Goal: Task Accomplishment & Management: Manage account settings

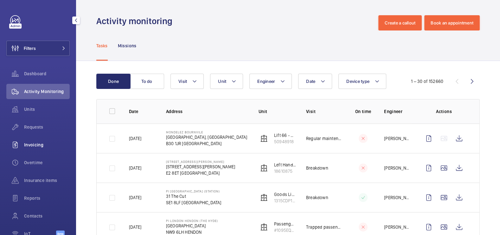
click at [37, 143] on span "Invoicing" at bounding box center [47, 144] width 46 height 6
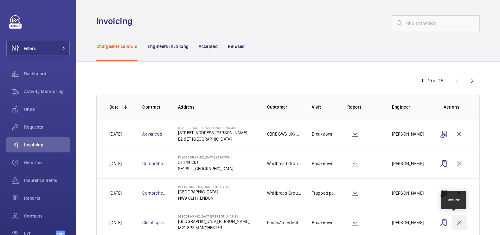
click at [455, 224] on wm-front-icon-button at bounding box center [459, 222] width 15 height 15
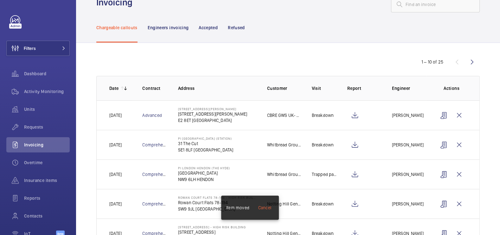
scroll to position [115, 0]
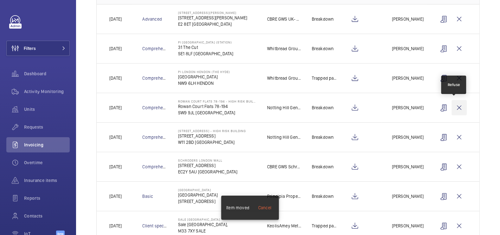
click at [457, 105] on wm-front-icon-button at bounding box center [459, 107] width 15 height 15
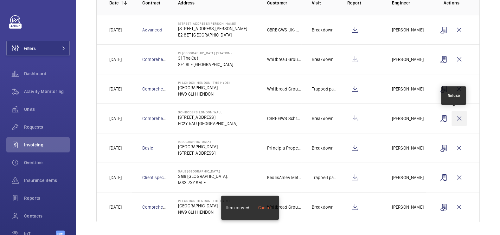
click at [454, 114] on wm-front-icon-button at bounding box center [459, 118] width 15 height 15
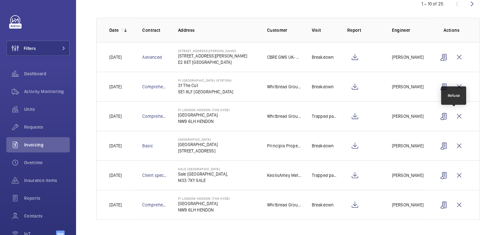
scroll to position [75, 0]
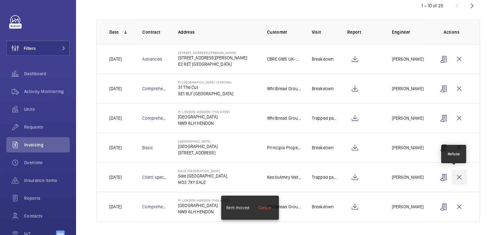
click at [456, 174] on wm-front-icon-button at bounding box center [459, 176] width 15 height 15
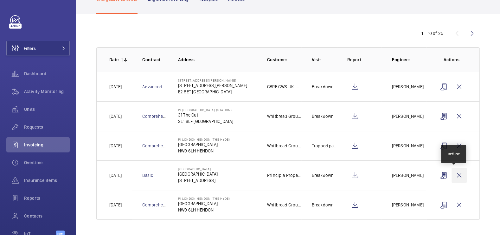
scroll to position [46, 0]
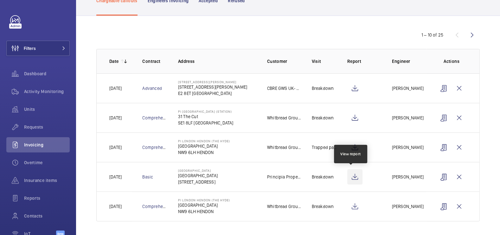
click at [354, 176] on wm-front-icon-button at bounding box center [354, 176] width 15 height 15
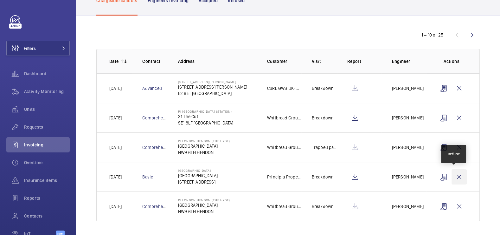
click at [452, 177] on wm-front-icon-button at bounding box center [459, 176] width 15 height 15
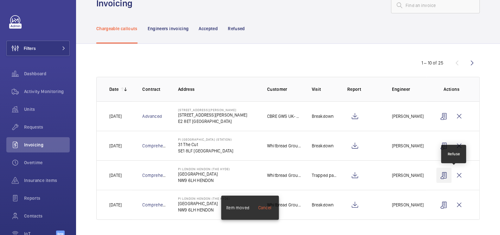
scroll to position [16, 0]
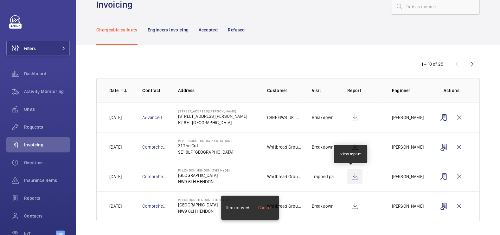
click at [351, 178] on wm-front-icon-button at bounding box center [354, 176] width 15 height 15
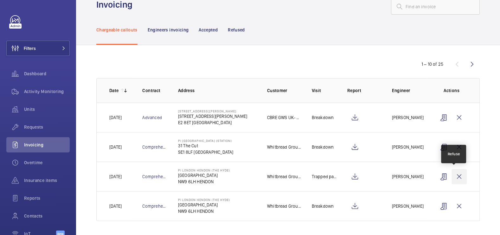
click at [457, 176] on wm-front-icon-button at bounding box center [459, 176] width 15 height 15
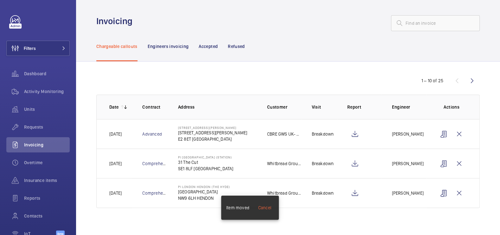
scroll to position [0, 0]
click at [356, 164] on wm-front-icon-button at bounding box center [354, 163] width 15 height 15
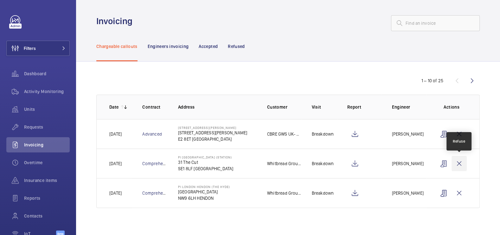
click at [456, 165] on wm-front-icon-button at bounding box center [459, 163] width 15 height 15
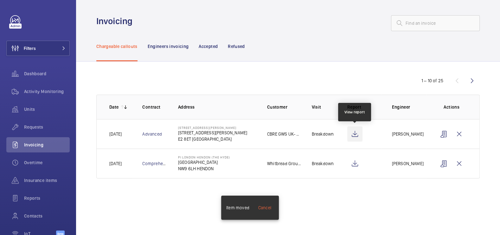
click at [356, 133] on wm-front-icon-button at bounding box center [354, 133] width 15 height 15
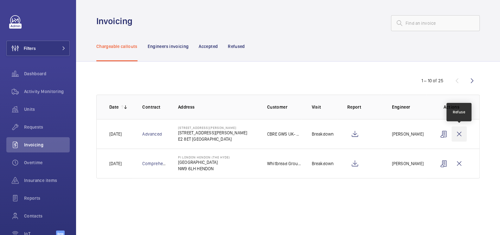
click at [454, 134] on wm-front-icon-button at bounding box center [459, 133] width 15 height 15
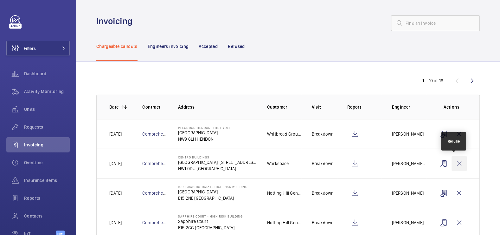
click at [455, 162] on wm-front-icon-button at bounding box center [459, 163] width 15 height 15
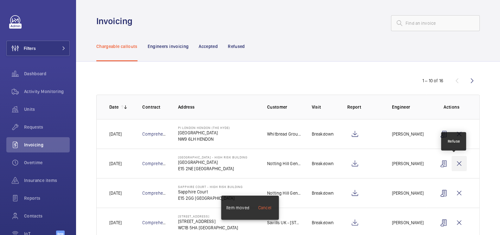
click at [456, 161] on wm-front-icon-button at bounding box center [459, 163] width 15 height 15
click at [455, 161] on wm-front-icon-button at bounding box center [459, 163] width 15 height 15
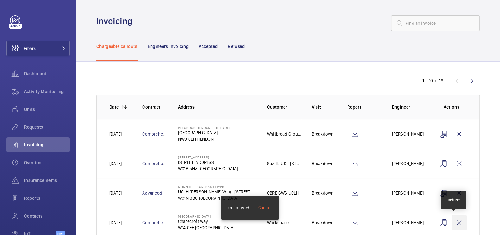
click at [458, 219] on wm-front-icon-button at bounding box center [459, 222] width 15 height 15
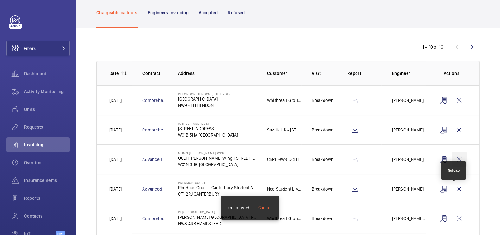
scroll to position [34, 0]
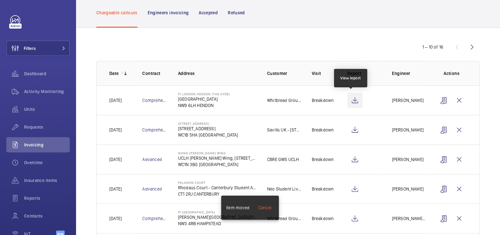
click at [353, 102] on wm-front-icon-button at bounding box center [354, 100] width 15 height 15
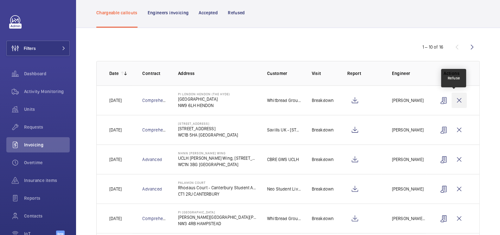
click at [455, 98] on wm-front-icon-button at bounding box center [459, 100] width 15 height 15
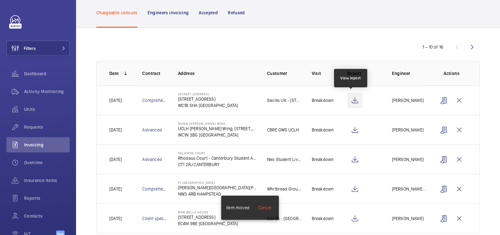
click at [352, 100] on wm-front-icon-button at bounding box center [354, 100] width 15 height 15
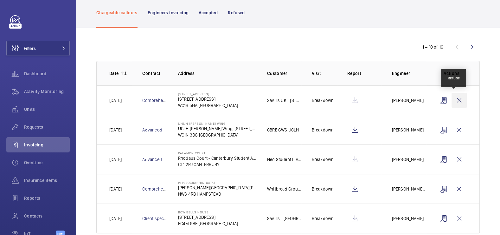
click at [455, 97] on wm-front-icon-button at bounding box center [459, 100] width 15 height 15
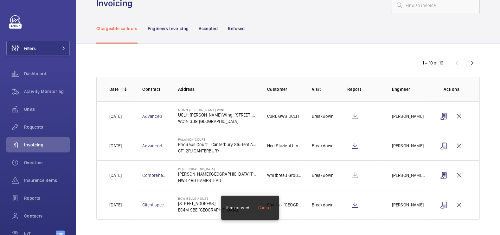
scroll to position [16, 0]
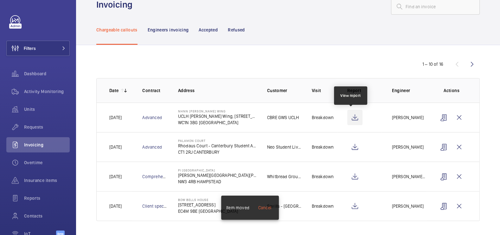
click at [352, 115] on wm-front-icon-button at bounding box center [354, 117] width 15 height 15
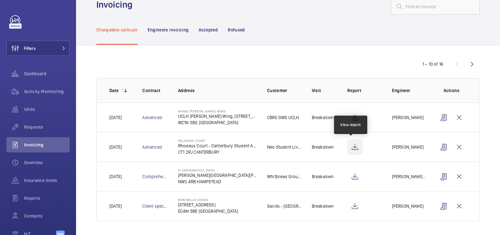
click at [355, 148] on wm-front-icon-button at bounding box center [354, 146] width 15 height 15
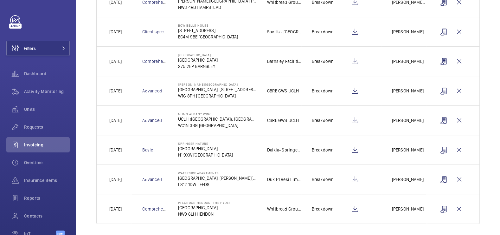
scroll to position [192, 0]
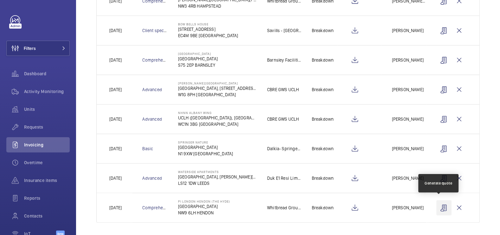
click at [438, 206] on wm-front-icon-button at bounding box center [444, 207] width 15 height 15
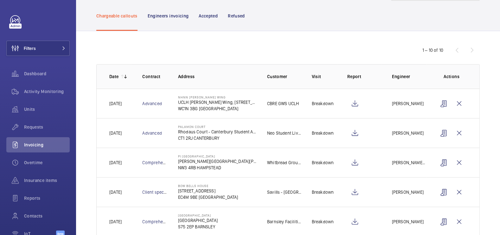
scroll to position [0, 0]
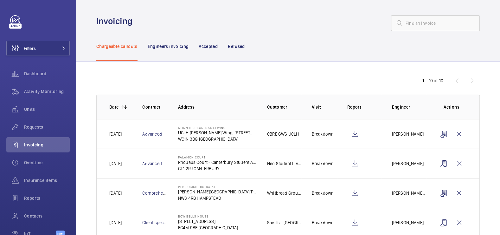
click at [242, 45] on p "Refused" at bounding box center [236, 46] width 17 height 6
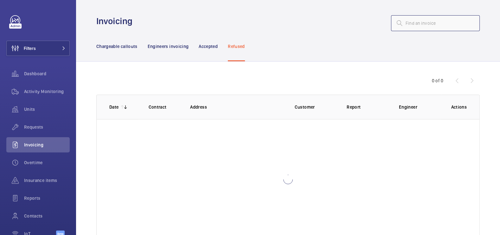
click at [425, 27] on input "text" at bounding box center [435, 23] width 89 height 16
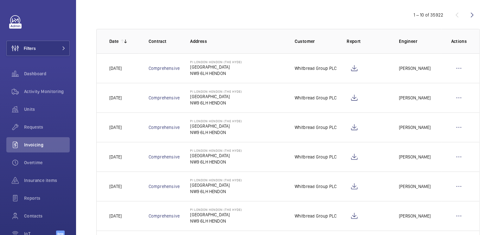
scroll to position [67, 0]
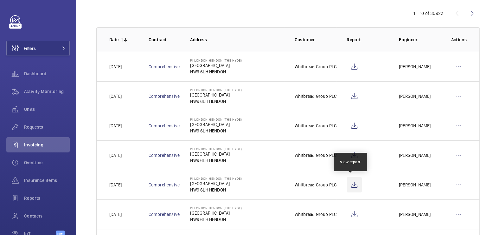
type input "hyde"
click at [350, 184] on wm-front-icon-button at bounding box center [354, 184] width 15 height 15
click at [456, 184] on wm-front-icon-button at bounding box center [458, 184] width 15 height 15
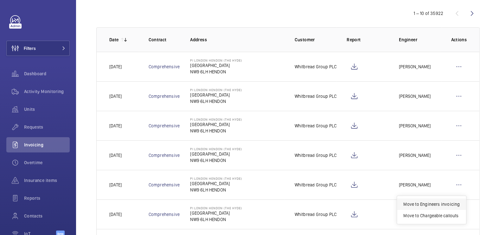
click at [445, 201] on p "Move to Engineers invoicing" at bounding box center [432, 204] width 56 height 6
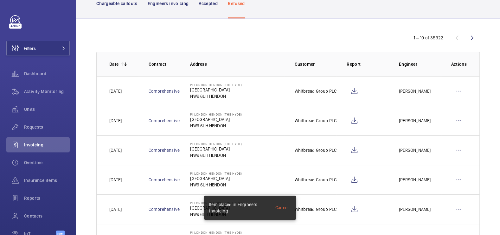
scroll to position [0, 0]
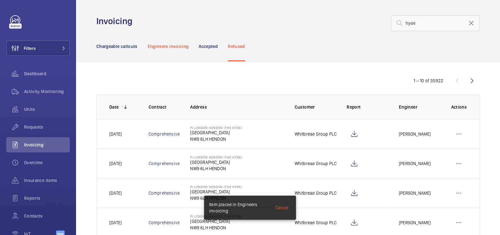
click at [175, 49] on p "Engineers invoicing" at bounding box center [168, 46] width 41 height 6
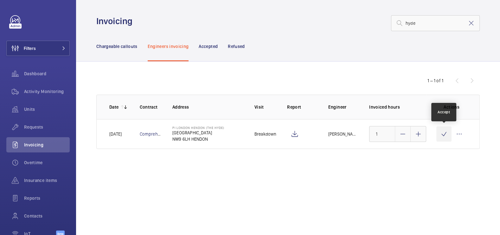
click at [447, 136] on wm-front-icon-button at bounding box center [444, 133] width 15 height 15
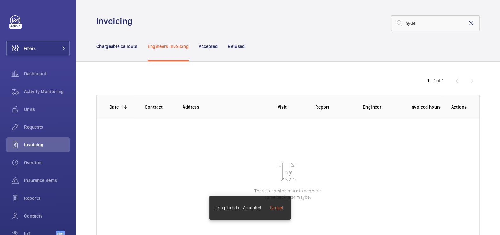
click at [469, 23] on mat-icon at bounding box center [472, 23] width 8 height 8
click at [120, 47] on p "Chargeable callouts" at bounding box center [116, 46] width 41 height 6
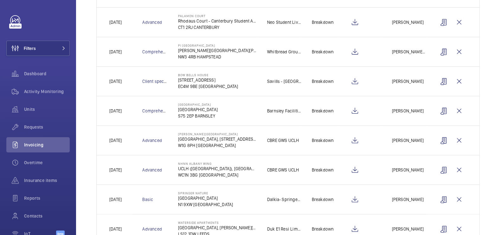
scroll to position [140, 0]
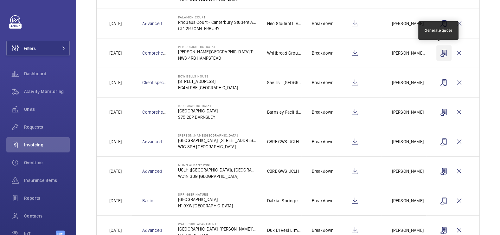
click at [440, 54] on wm-front-icon-button at bounding box center [444, 52] width 15 height 15
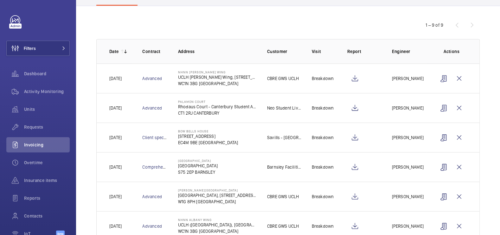
scroll to position [0, 0]
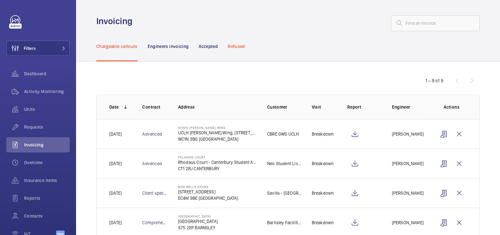
click at [241, 44] on p "Refused" at bounding box center [236, 46] width 17 height 6
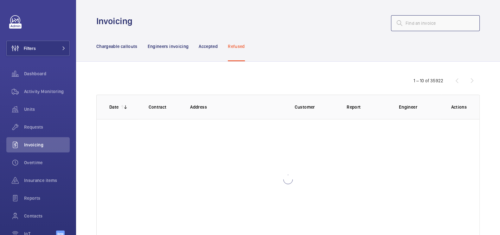
click at [430, 25] on input "text" at bounding box center [435, 23] width 89 height 16
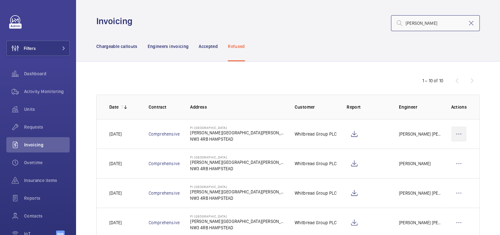
type input "haverstock"
click at [452, 134] on wm-front-icon-button at bounding box center [458, 133] width 15 height 15
click at [446, 152] on p "Move to Engineers invoicing" at bounding box center [432, 153] width 56 height 6
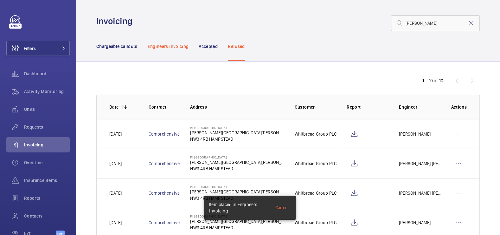
click at [175, 47] on p "Engineers invoicing" at bounding box center [168, 46] width 41 height 6
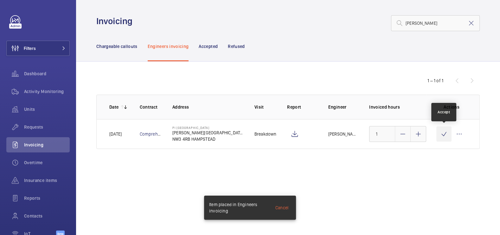
click at [440, 137] on wm-front-icon-button at bounding box center [444, 133] width 15 height 15
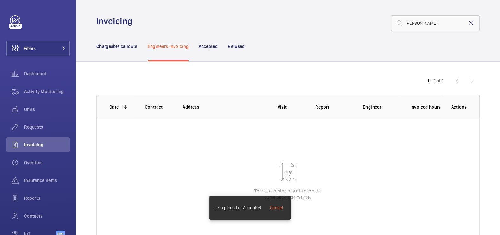
click at [470, 25] on mat-icon at bounding box center [472, 23] width 8 height 8
click at [122, 44] on p "Chargeable callouts" at bounding box center [116, 46] width 41 height 6
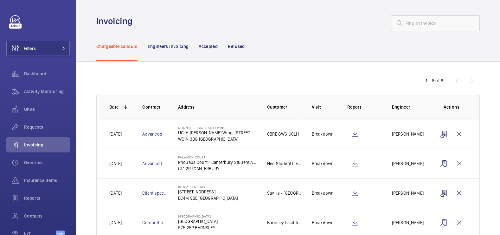
scroll to position [133, 0]
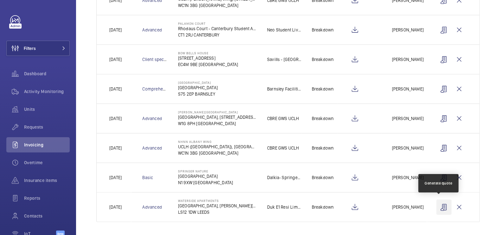
click at [438, 205] on wm-front-icon-button at bounding box center [444, 206] width 15 height 15
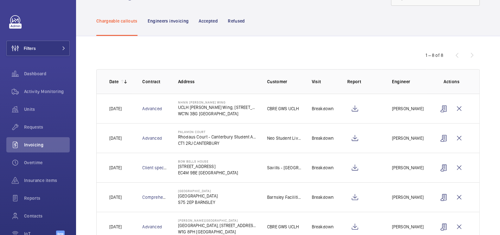
scroll to position [0, 0]
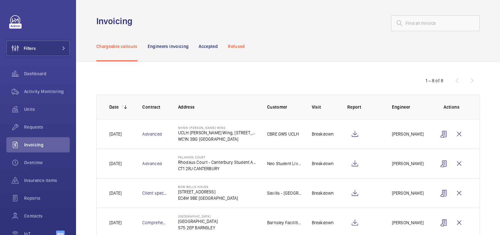
click at [239, 45] on p "Refused" at bounding box center [236, 46] width 17 height 6
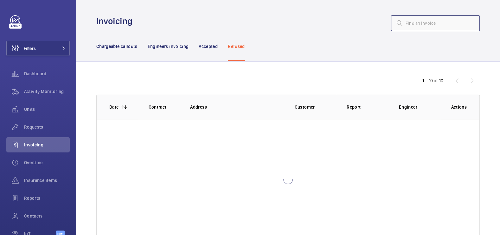
click at [418, 23] on input "text" at bounding box center [435, 23] width 89 height 16
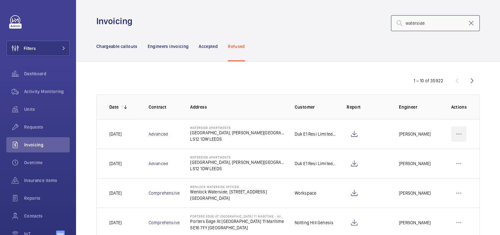
type input "waterside"
click at [459, 131] on wm-front-icon-button at bounding box center [458, 133] width 15 height 15
click at [448, 149] on div "Move to Engineers invoicing" at bounding box center [431, 152] width 69 height 11
click at [422, 149] on div "Move to Engineers invoicing" at bounding box center [431, 152] width 69 height 11
click at [432, 152] on p "Move to Engineers invoicing" at bounding box center [432, 153] width 56 height 6
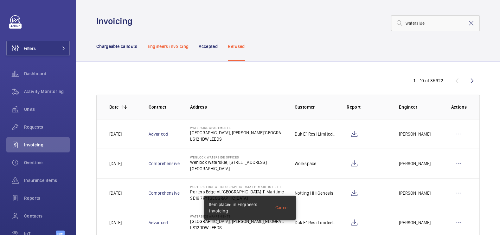
click at [163, 46] on p "Engineers invoicing" at bounding box center [168, 46] width 41 height 6
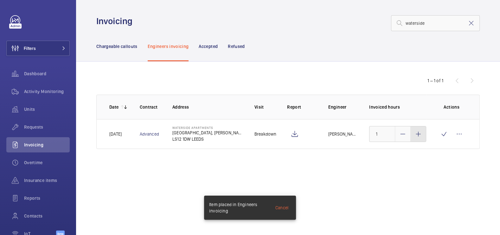
click at [414, 136] on div at bounding box center [418, 133] width 15 height 15
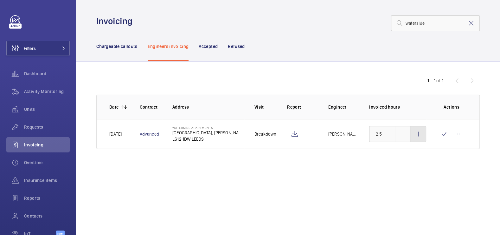
click at [414, 136] on div at bounding box center [418, 133] width 15 height 15
type input "3"
click at [447, 134] on wm-front-icon-button at bounding box center [444, 133] width 15 height 15
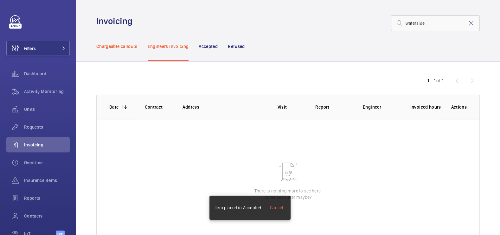
click at [124, 48] on p "Chargeable callouts" at bounding box center [116, 46] width 41 height 6
click at [468, 26] on mat-icon at bounding box center [472, 23] width 8 height 8
click at [167, 46] on p "Engineers invoicing" at bounding box center [168, 46] width 41 height 6
click at [122, 46] on p "Chargeable callouts" at bounding box center [116, 46] width 41 height 6
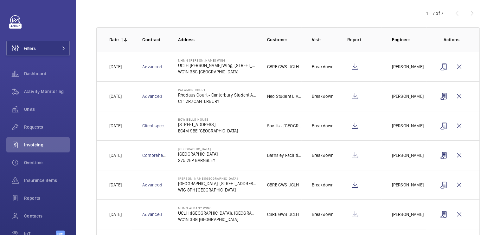
scroll to position [104, 0]
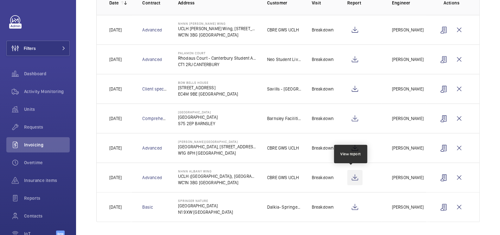
click at [353, 177] on wm-front-icon-button at bounding box center [354, 177] width 15 height 15
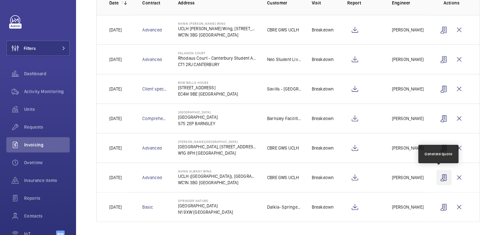
click at [440, 176] on wm-front-icon-button at bounding box center [444, 177] width 15 height 15
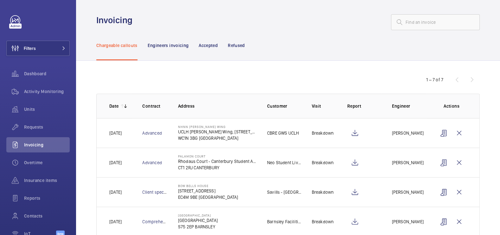
scroll to position [0, 0]
click at [239, 50] on div "Refused" at bounding box center [236, 46] width 17 height 30
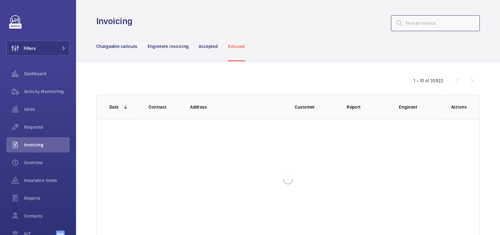
click at [413, 23] on input "text" at bounding box center [435, 23] width 89 height 16
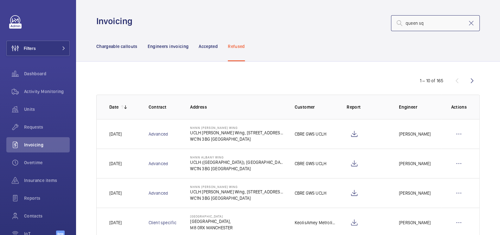
type input "queen sq"
click at [351, 163] on wm-front-icon-button at bounding box center [354, 163] width 15 height 15
click at [351, 138] on wm-front-icon-button at bounding box center [354, 133] width 15 height 15
click at [456, 163] on wm-front-icon-button at bounding box center [458, 163] width 15 height 15
click at [448, 185] on p "Move to Engineers invoicing" at bounding box center [432, 182] width 56 height 6
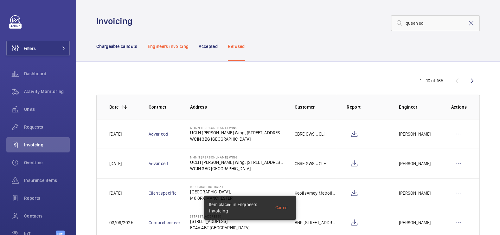
click at [171, 45] on p "Engineers invoicing" at bounding box center [168, 46] width 41 height 6
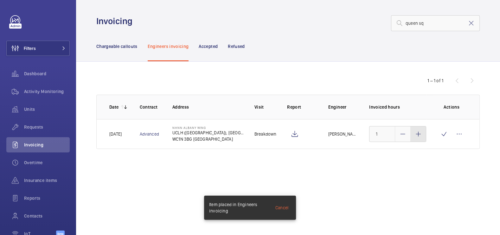
click at [416, 137] on mat-icon at bounding box center [419, 134] width 8 height 8
type input "3"
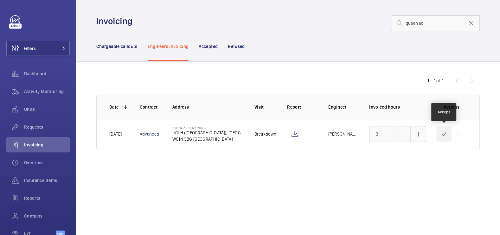
click at [443, 134] on wm-front-icon-button at bounding box center [444, 133] width 15 height 15
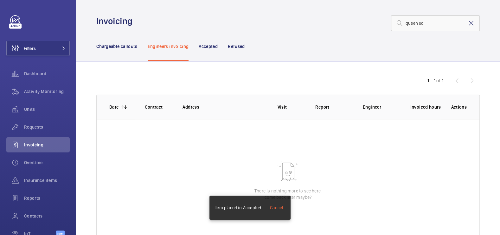
click at [468, 25] on mat-icon at bounding box center [472, 23] width 8 height 8
click at [123, 46] on p "Chargeable callouts" at bounding box center [116, 46] width 41 height 6
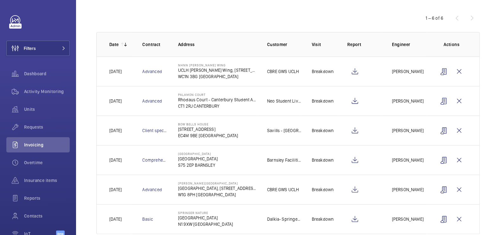
scroll to position [75, 0]
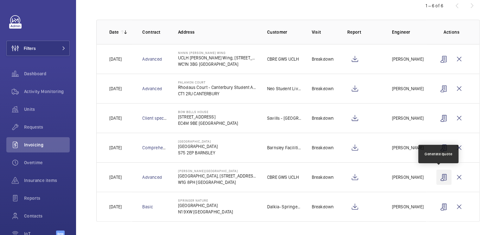
click at [440, 176] on wm-front-icon-button at bounding box center [444, 176] width 15 height 15
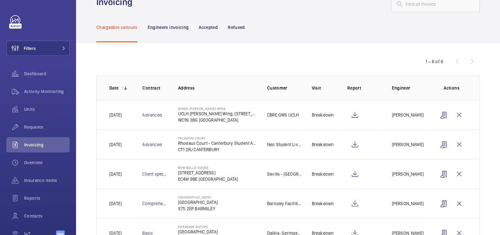
scroll to position [0, 0]
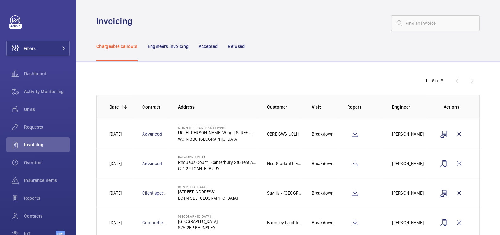
drag, startPoint x: 238, startPoint y: 45, endPoint x: 360, endPoint y: 37, distance: 122.7
click at [238, 45] on p "Refused" at bounding box center [236, 46] width 17 height 6
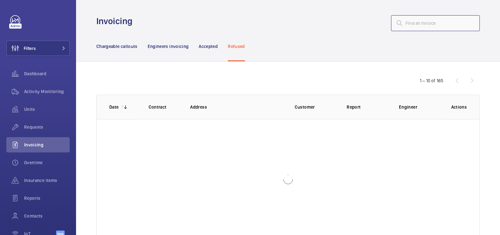
click at [414, 27] on input "text" at bounding box center [435, 23] width 89 height 16
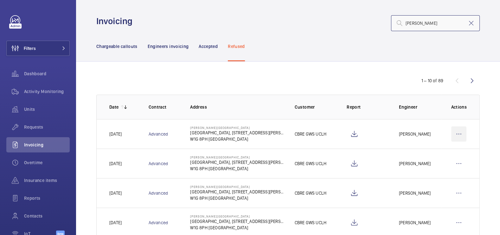
type input "westmoreland"
click at [457, 132] on wm-front-icon-button at bounding box center [458, 133] width 15 height 15
click at [438, 152] on p "Move to Engineers invoicing" at bounding box center [432, 153] width 56 height 6
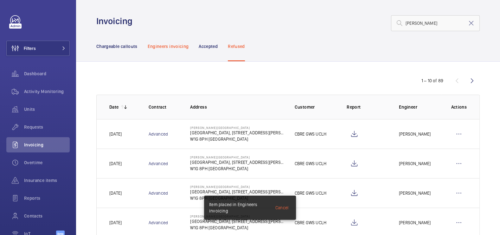
click at [176, 43] on p "Engineers invoicing" at bounding box center [168, 46] width 41 height 6
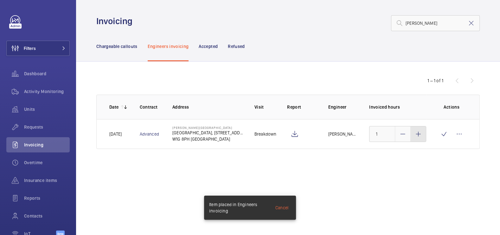
click at [418, 137] on div at bounding box center [418, 133] width 15 height 15
click at [418, 137] on mat-icon at bounding box center [419, 134] width 8 height 8
type input "3"
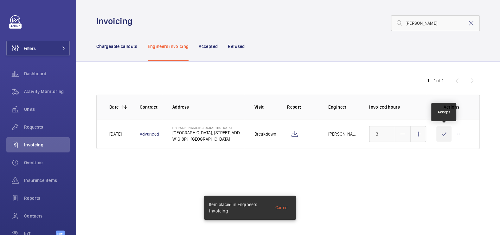
click at [446, 133] on wm-front-icon-button at bounding box center [444, 133] width 15 height 15
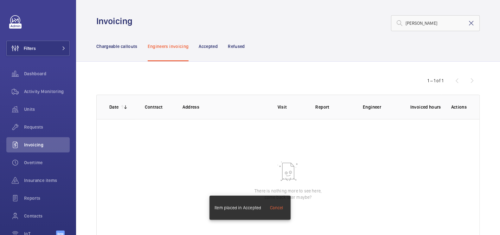
click at [468, 24] on mat-icon at bounding box center [472, 23] width 8 height 8
click at [128, 50] on div "Chargeable callouts" at bounding box center [116, 46] width 41 height 30
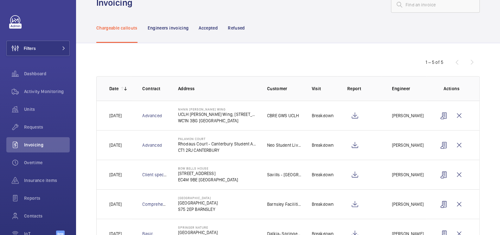
scroll to position [46, 0]
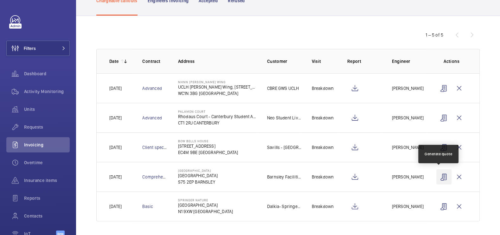
click at [439, 176] on wm-front-icon-button at bounding box center [444, 176] width 15 height 15
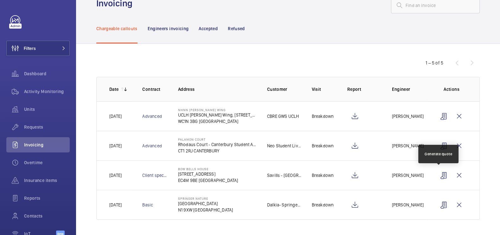
scroll to position [16, 0]
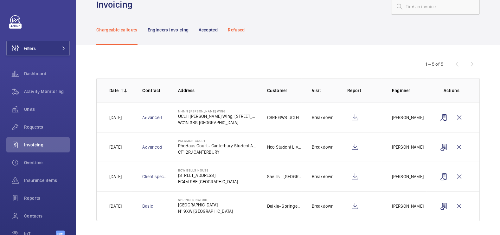
click at [235, 31] on p "Refused" at bounding box center [236, 30] width 17 height 6
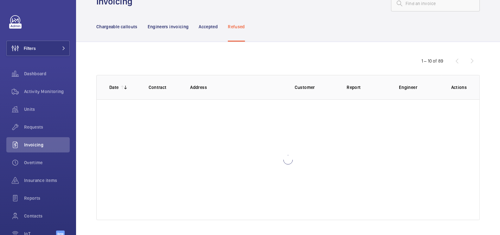
scroll to position [7, 0]
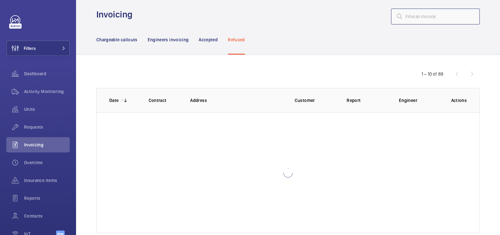
click at [419, 18] on input "text" at bounding box center [435, 17] width 89 height 16
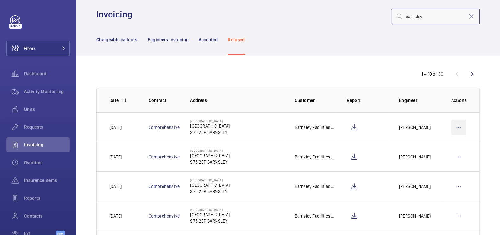
type input "barnsley"
click at [455, 126] on wm-front-icon-button at bounding box center [458, 127] width 15 height 15
click at [445, 146] on p "Move to Engineers invoicing" at bounding box center [432, 146] width 56 height 6
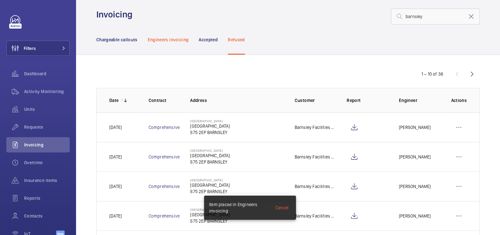
click at [176, 38] on p "Engineers invoicing" at bounding box center [168, 39] width 41 height 6
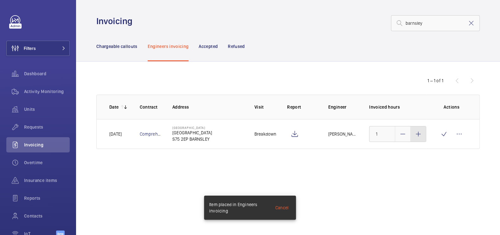
click at [416, 136] on mat-icon at bounding box center [419, 134] width 8 height 8
type input "3"
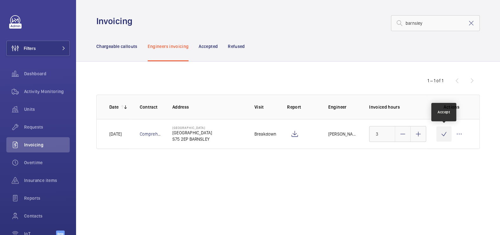
click at [441, 135] on wm-front-icon-button at bounding box center [444, 133] width 15 height 15
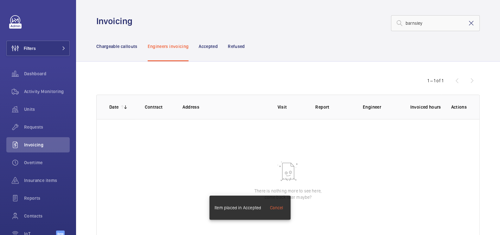
click at [468, 24] on mat-icon at bounding box center [472, 23] width 8 height 8
click at [125, 46] on p "Chargeable callouts" at bounding box center [116, 46] width 41 height 6
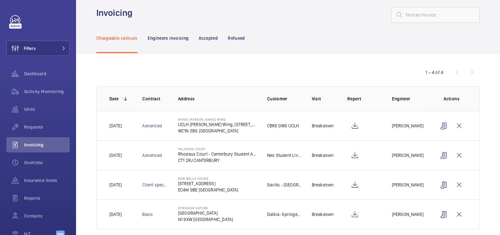
scroll to position [16, 0]
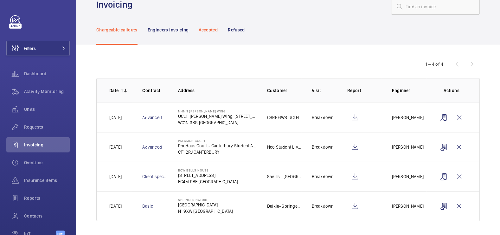
click at [209, 30] on p "Accepted" at bounding box center [208, 30] width 19 height 6
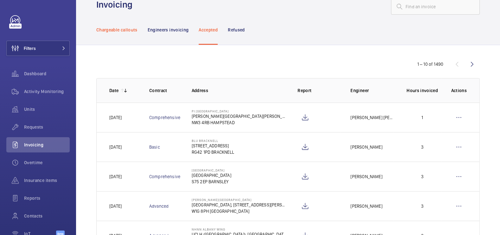
click at [113, 30] on p "Chargeable callouts" at bounding box center [116, 30] width 41 height 6
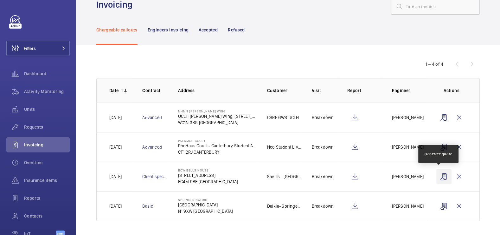
click at [439, 177] on wm-front-icon-button at bounding box center [444, 176] width 15 height 15
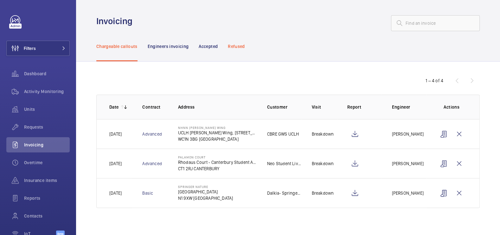
click at [243, 48] on p "Refused" at bounding box center [236, 46] width 17 height 6
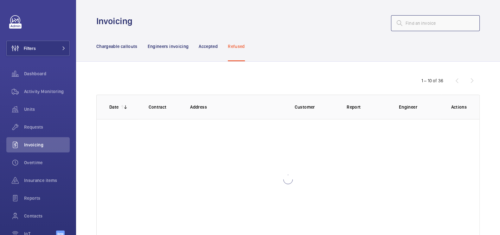
click at [423, 23] on input "text" at bounding box center [435, 23] width 89 height 16
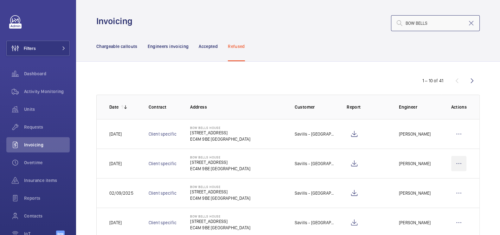
type input "BOW BELLS"
click at [457, 163] on wm-front-icon-button at bounding box center [458, 163] width 15 height 15
click at [435, 181] on p "Move to Engineers invoicing" at bounding box center [432, 182] width 56 height 6
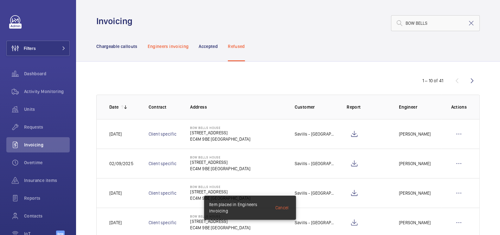
click at [178, 48] on p "Engineers invoicing" at bounding box center [168, 46] width 41 height 6
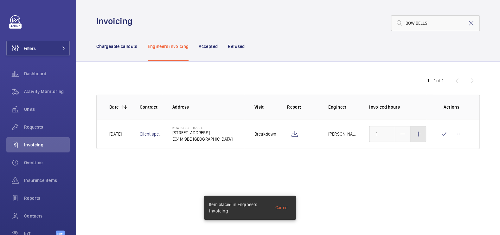
click at [420, 137] on mat-icon at bounding box center [419, 134] width 8 height 8
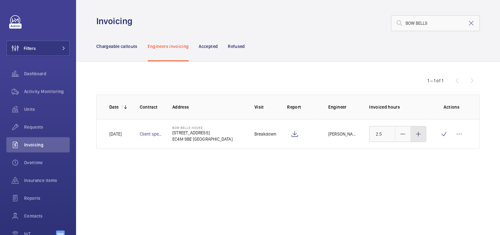
click at [421, 137] on mat-icon at bounding box center [419, 134] width 8 height 8
type input "3"
click at [440, 136] on wm-front-icon-button at bounding box center [444, 133] width 15 height 15
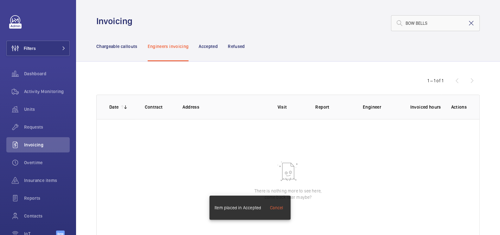
click at [468, 25] on mat-icon at bounding box center [472, 23] width 8 height 8
click at [48, 97] on div "Activity Monitoring" at bounding box center [37, 91] width 63 height 15
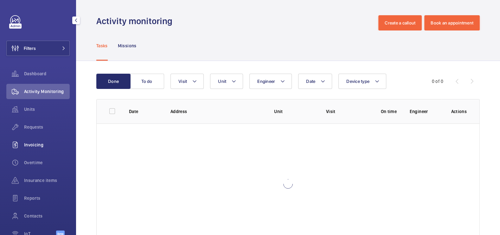
click at [40, 148] on div "Invoicing" at bounding box center [37, 144] width 63 height 15
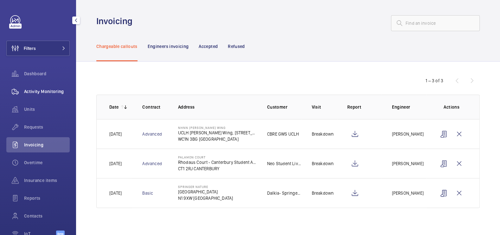
click at [46, 88] on div "Activity Monitoring" at bounding box center [37, 91] width 63 height 15
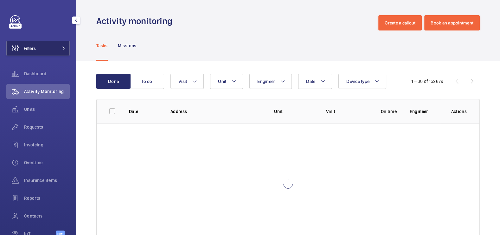
click at [45, 48] on button "Filters" at bounding box center [37, 48] width 63 height 15
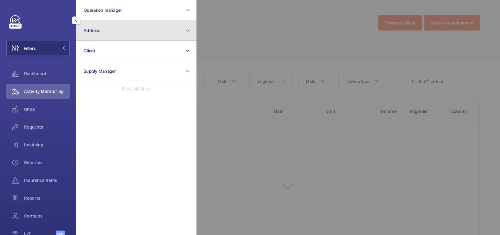
click at [114, 37] on button "Address" at bounding box center [136, 30] width 120 height 20
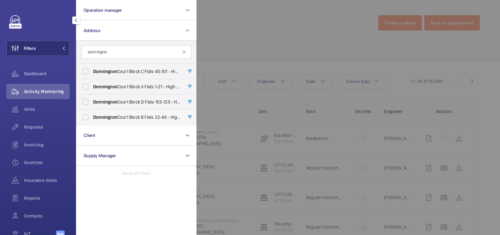
type input "donnington"
click at [148, 118] on span "Donnington Court Block B Flats 22-44 - High Risk Building - Donnington Court Bl…" at bounding box center [136, 117] width 87 height 6
click at [92, 118] on input "Donnington Court Block B Flats 22-44 - High Risk Building - Donnington Court Bl…" at bounding box center [85, 117] width 13 height 13
checkbox input "true"
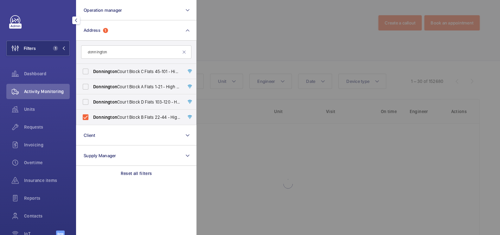
click at [277, 44] on div at bounding box center [447, 117] width 500 height 235
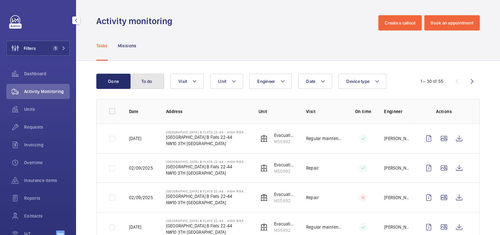
click at [138, 82] on button "To do" at bounding box center [147, 81] width 34 height 15
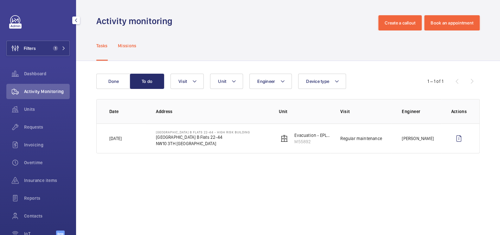
click at [120, 45] on p "Missions" at bounding box center [127, 45] width 19 height 6
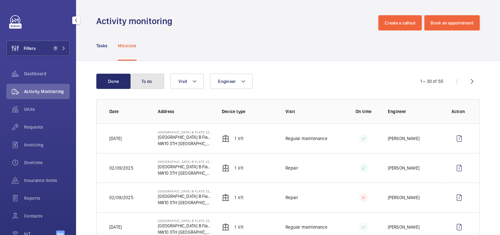
click at [145, 83] on button "To do" at bounding box center [147, 81] width 34 height 15
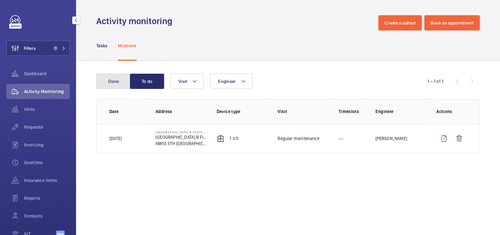
click at [116, 81] on button "Done" at bounding box center [113, 81] width 34 height 15
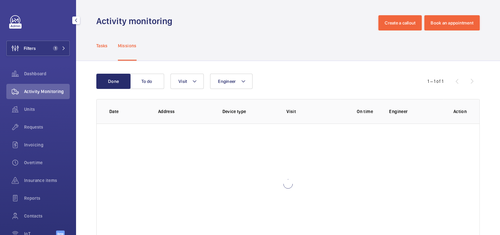
click at [98, 43] on p "Tasks" at bounding box center [101, 45] width 11 height 6
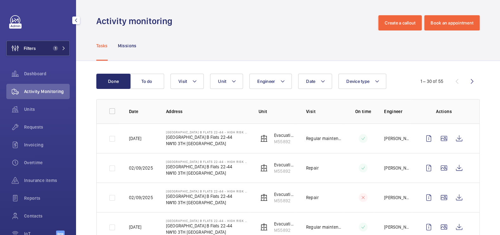
click at [53, 46] on span "1" at bounding box center [55, 48] width 5 height 5
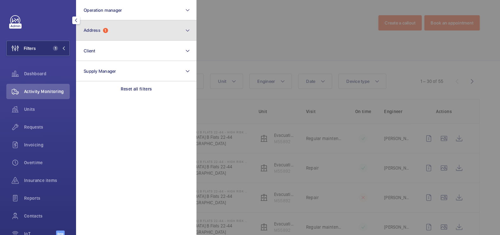
click at [111, 29] on button "Address 1" at bounding box center [136, 30] width 120 height 20
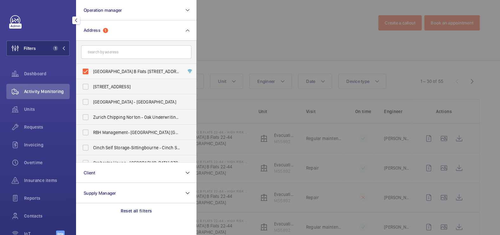
click at [112, 72] on span "Donnington Court Block B Flats 22-44 - High Risk Building - Donnington Court Bl…" at bounding box center [136, 71] width 87 height 6
click at [92, 72] on input "Donnington Court Block B Flats 22-44 - High Risk Building - Donnington Court Bl…" at bounding box center [85, 71] width 13 height 13
checkbox input "false"
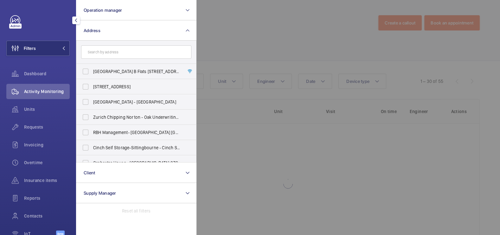
click at [250, 33] on div at bounding box center [447, 117] width 500 height 235
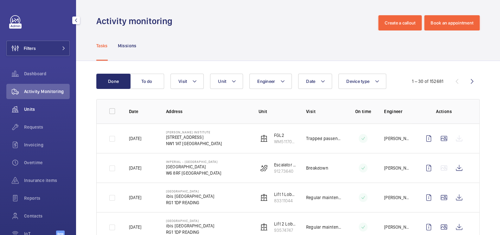
click at [32, 104] on div "Units" at bounding box center [37, 108] width 63 height 15
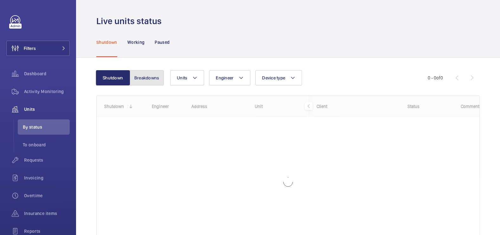
click at [147, 77] on button "Breakdowns" at bounding box center [147, 77] width 34 height 15
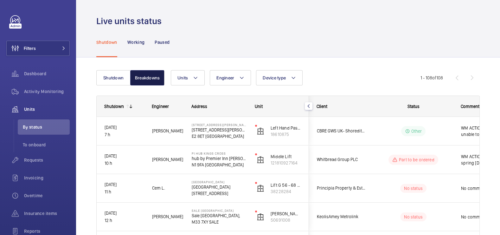
click at [153, 78] on button "Breakdowns" at bounding box center [147, 77] width 34 height 15
click at [119, 78] on button "Shutdown" at bounding box center [113, 77] width 34 height 15
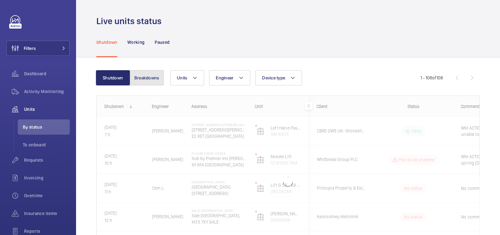
click at [145, 80] on button "Breakdowns" at bounding box center [147, 77] width 34 height 15
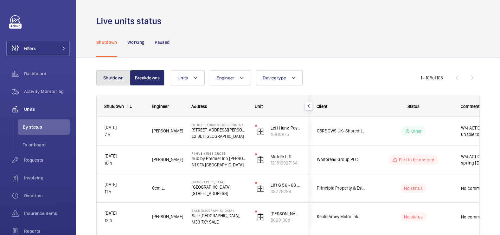
click at [110, 75] on button "Shutdown" at bounding box center [113, 77] width 34 height 15
click at [140, 80] on button "Breakdowns" at bounding box center [147, 77] width 34 height 15
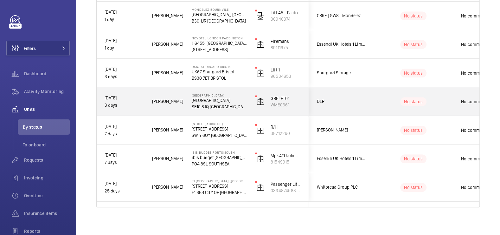
scroll to position [517, 0]
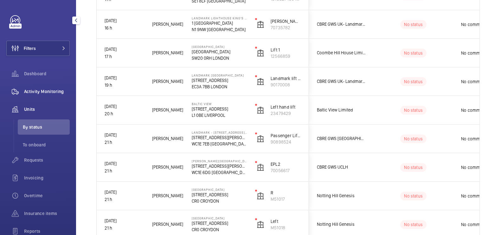
click at [49, 93] on span "Activity Monitoring" at bounding box center [47, 91] width 46 height 6
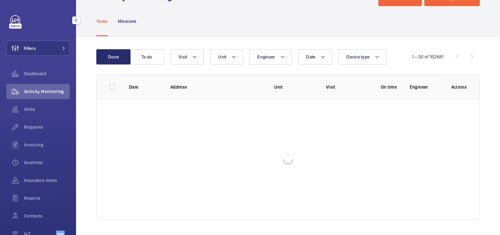
scroll to position [24, 0]
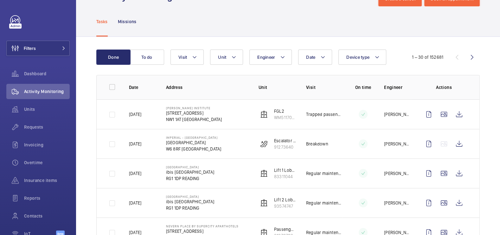
scroll to position [38, 0]
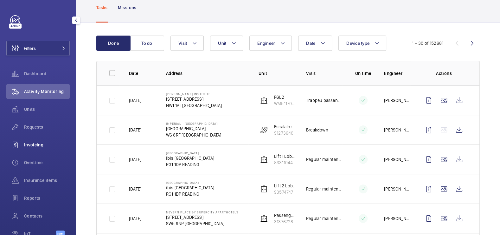
click at [26, 148] on div "Invoicing" at bounding box center [37, 144] width 63 height 15
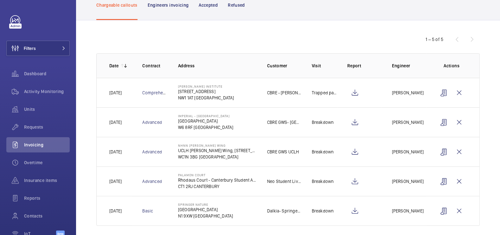
scroll to position [46, 0]
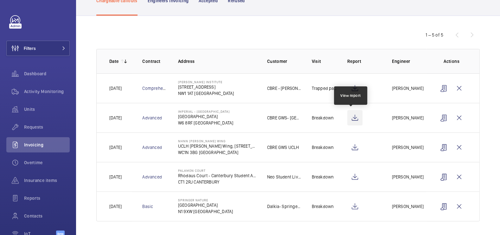
click at [355, 119] on wm-front-icon-button at bounding box center [354, 117] width 15 height 15
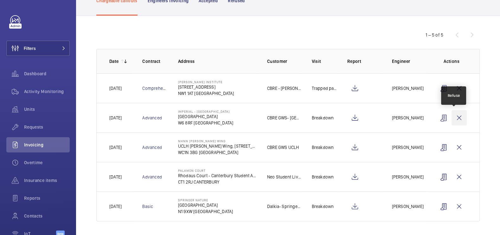
click at [456, 116] on wm-front-icon-button at bounding box center [459, 117] width 15 height 15
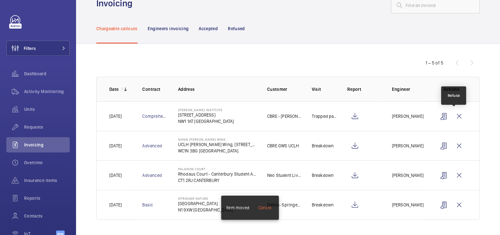
scroll to position [16, 0]
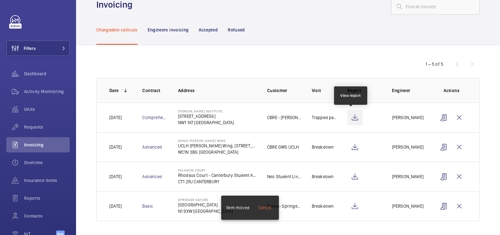
click at [349, 120] on wm-front-icon-button at bounding box center [354, 117] width 15 height 15
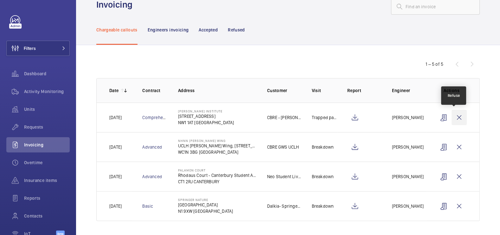
click at [453, 118] on wm-front-icon-button at bounding box center [459, 117] width 15 height 15
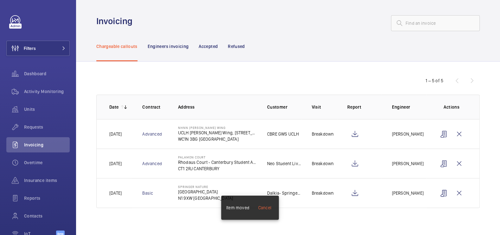
scroll to position [0, 0]
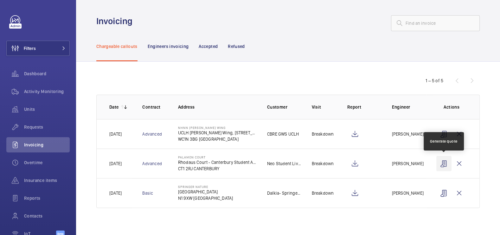
click at [446, 164] on wm-front-icon-button at bounding box center [444, 163] width 15 height 15
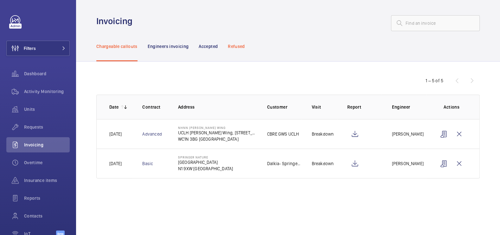
click at [242, 44] on p "Refused" at bounding box center [236, 46] width 17 height 6
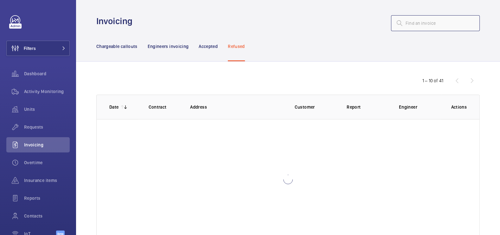
click at [442, 22] on input "text" at bounding box center [435, 23] width 89 height 16
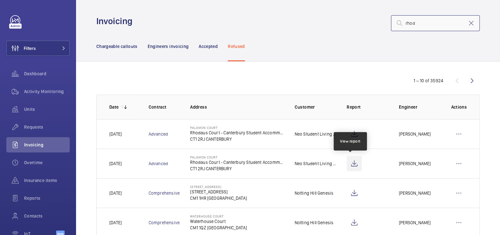
type input "rhod"
click at [354, 164] on wm-front-icon-button at bounding box center [354, 163] width 15 height 15
click at [455, 163] on wm-front-icon-button at bounding box center [458, 163] width 15 height 15
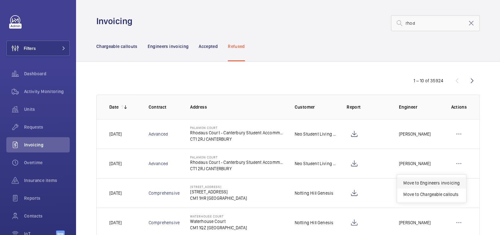
click at [446, 180] on p "Move to Engineers invoicing" at bounding box center [432, 182] width 56 height 6
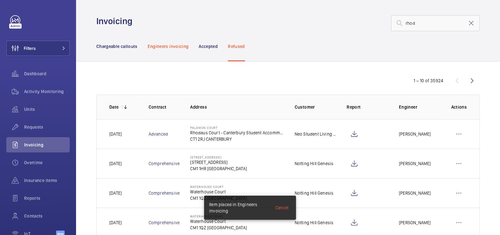
click at [171, 42] on div "Engineers invoicing" at bounding box center [168, 46] width 41 height 30
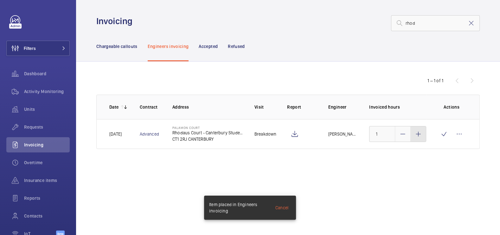
click at [416, 137] on mat-icon at bounding box center [419, 134] width 8 height 8
click at [417, 137] on mat-icon at bounding box center [419, 134] width 8 height 8
type input "3"
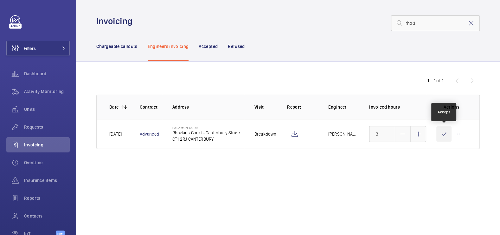
click at [439, 135] on wm-front-icon-button at bounding box center [444, 133] width 15 height 15
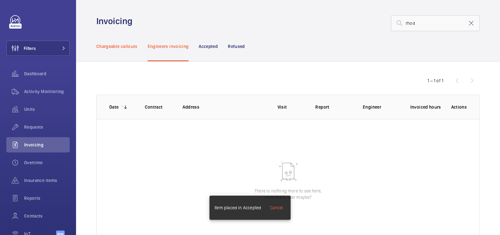
click at [127, 49] on p "Chargeable callouts" at bounding box center [116, 46] width 41 height 6
click at [468, 21] on mat-icon at bounding box center [472, 23] width 8 height 8
click at [175, 53] on div "Engineers invoicing" at bounding box center [168, 46] width 41 height 30
click at [121, 48] on p "Chargeable callouts" at bounding box center [116, 46] width 41 height 6
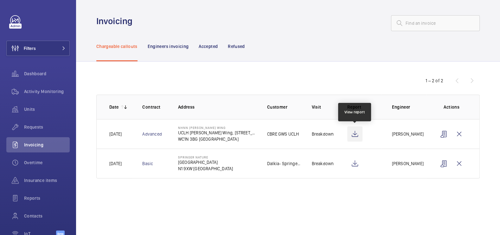
click at [355, 134] on wm-front-icon-button at bounding box center [354, 133] width 15 height 15
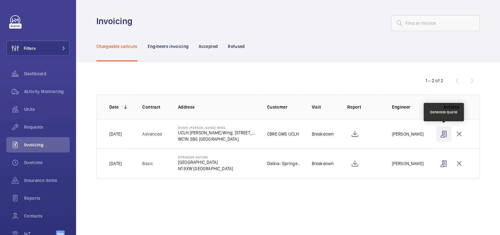
click at [444, 134] on wm-front-icon-button at bounding box center [444, 133] width 15 height 15
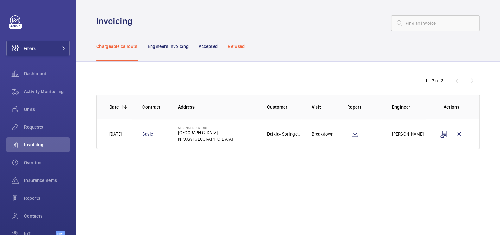
click at [238, 43] on p "Refused" at bounding box center [236, 46] width 17 height 6
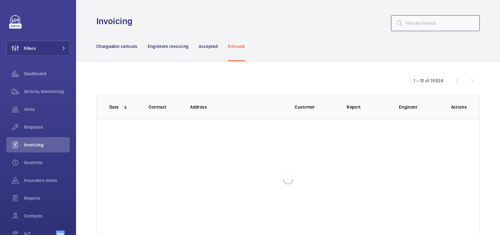
click at [428, 25] on input "text" at bounding box center [435, 23] width 89 height 16
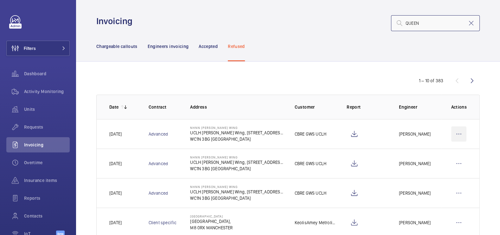
type input "QUEEN"
click at [453, 132] on wm-front-icon-button at bounding box center [458, 133] width 15 height 15
click at [445, 151] on p "Move to Engineers invoicing" at bounding box center [432, 153] width 56 height 6
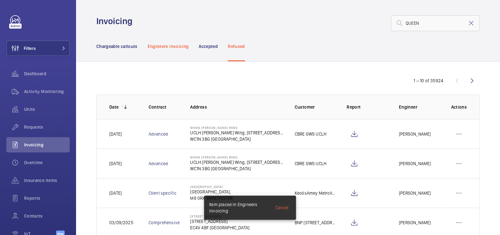
click at [172, 42] on div "Engineers invoicing" at bounding box center [168, 46] width 41 height 30
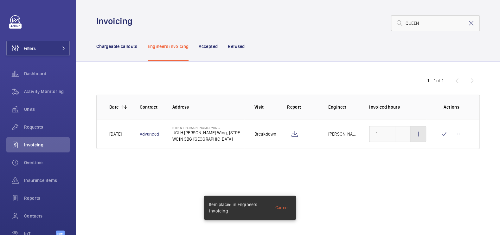
click at [423, 135] on div at bounding box center [418, 133] width 15 height 15
type input "3"
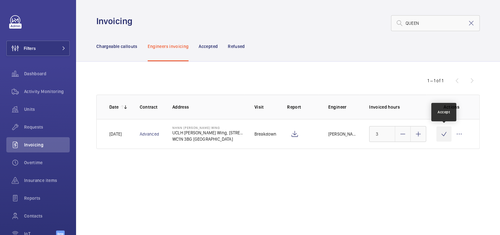
click at [442, 135] on wm-front-icon-button at bounding box center [444, 133] width 15 height 15
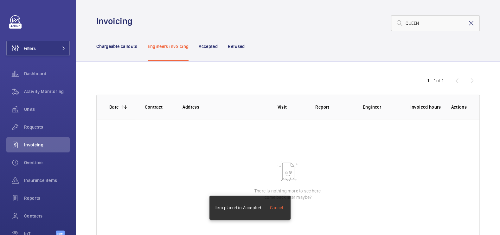
click at [468, 22] on mat-icon at bounding box center [472, 23] width 8 height 8
click at [124, 47] on p "Chargeable callouts" at bounding box center [116, 46] width 41 height 6
